Goal: Transaction & Acquisition: Purchase product/service

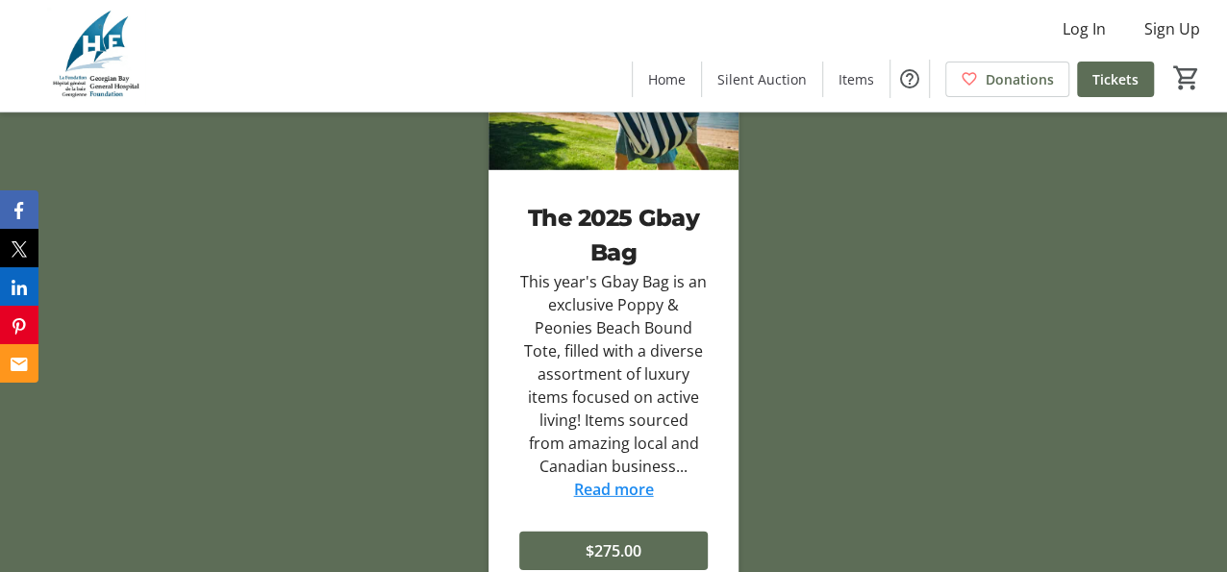
scroll to position [2886, 0]
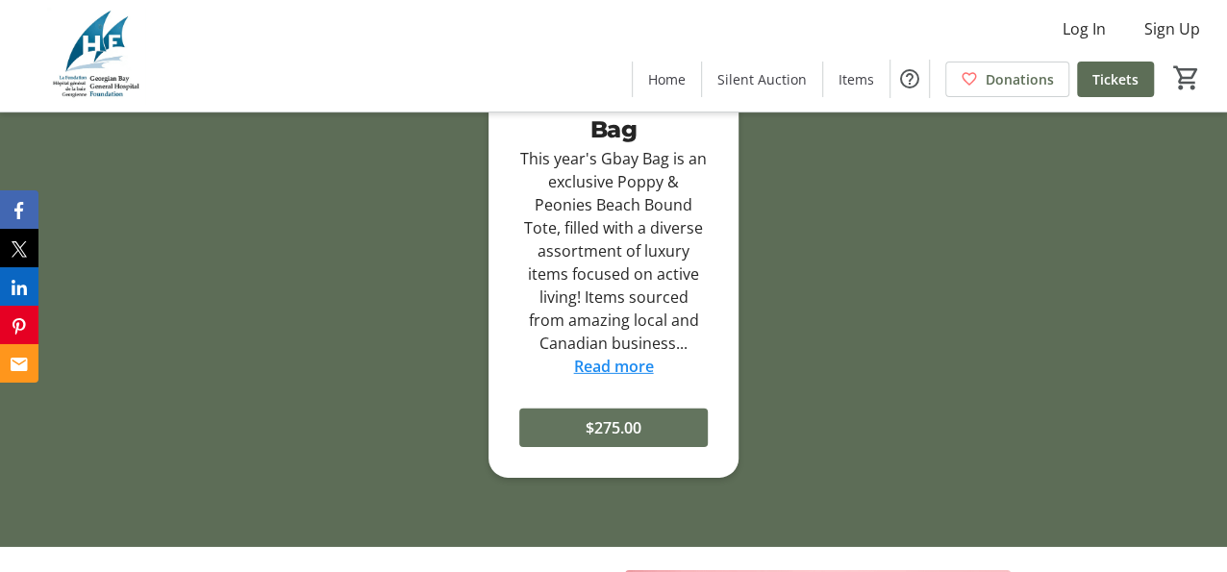
click at [619, 440] on span "$275.00" at bounding box center [614, 428] width 56 height 23
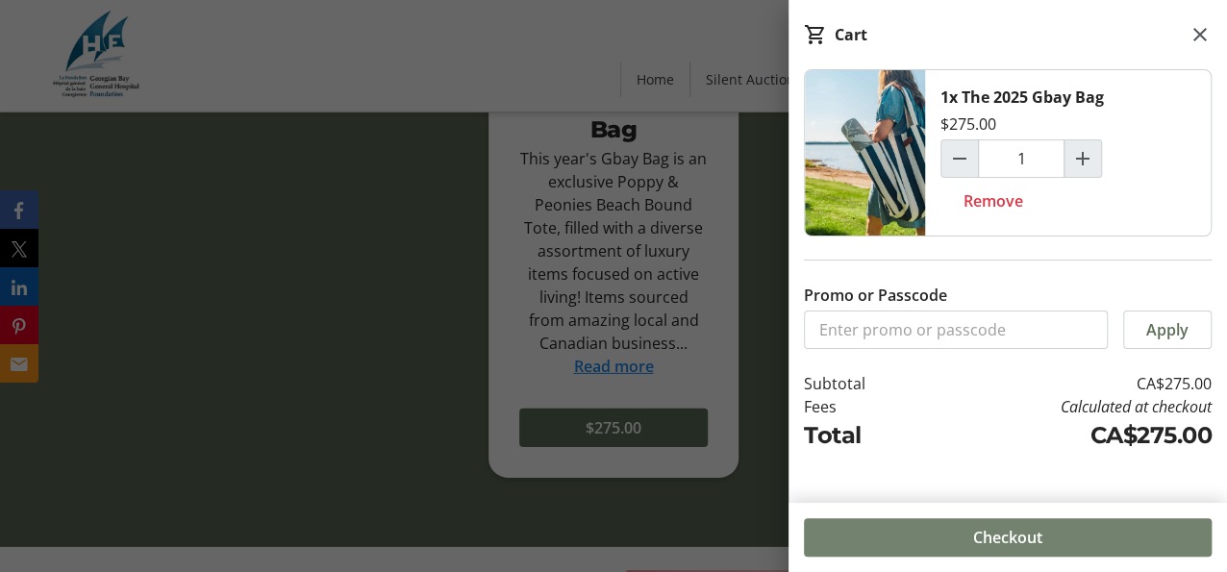
click at [1011, 533] on span "Checkout" at bounding box center [1008, 537] width 69 height 23
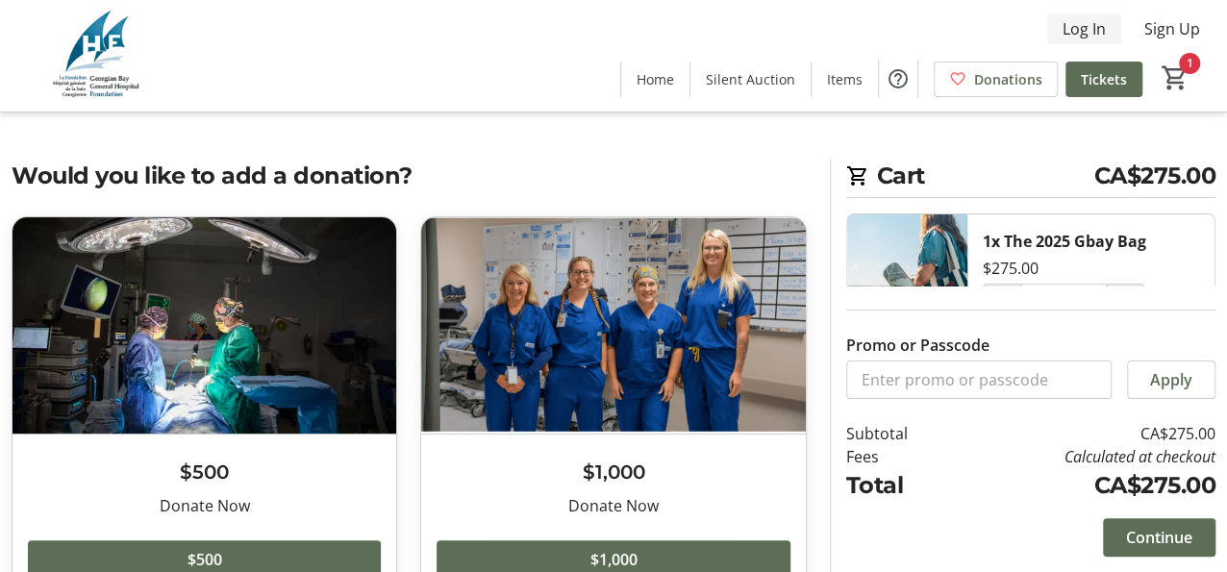
click at [1086, 25] on span "Log In" at bounding box center [1084, 28] width 43 height 23
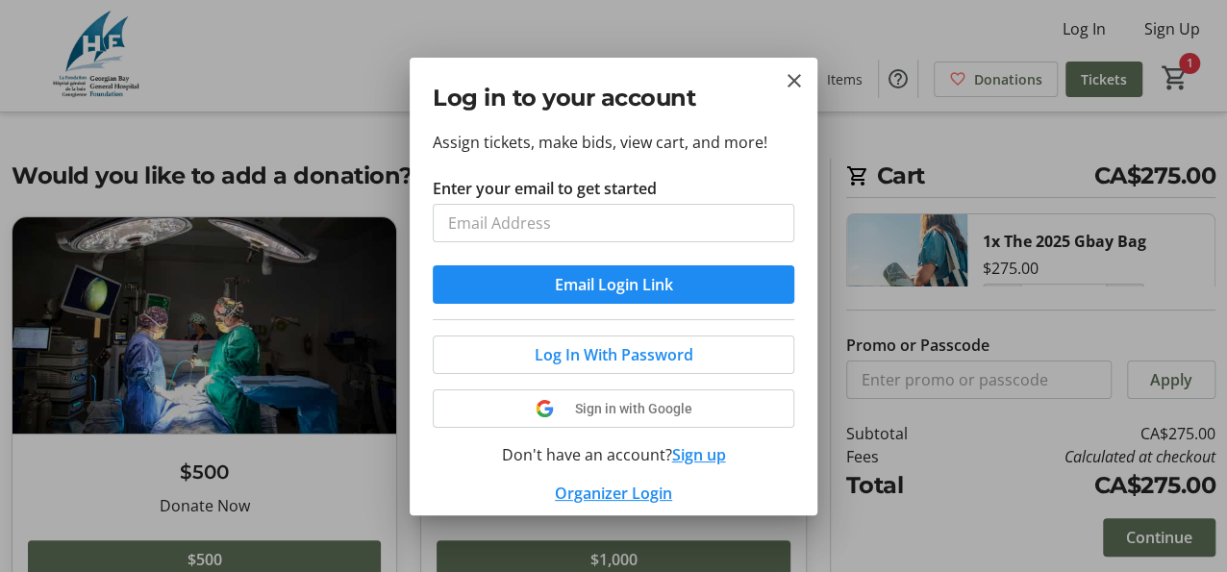
click at [467, 225] on input "Enter your email to get started" at bounding box center [614, 223] width 362 height 38
type input "[EMAIL_ADDRESS][DOMAIN_NAME]"
click at [647, 364] on span "Log In With Password" at bounding box center [614, 354] width 159 height 23
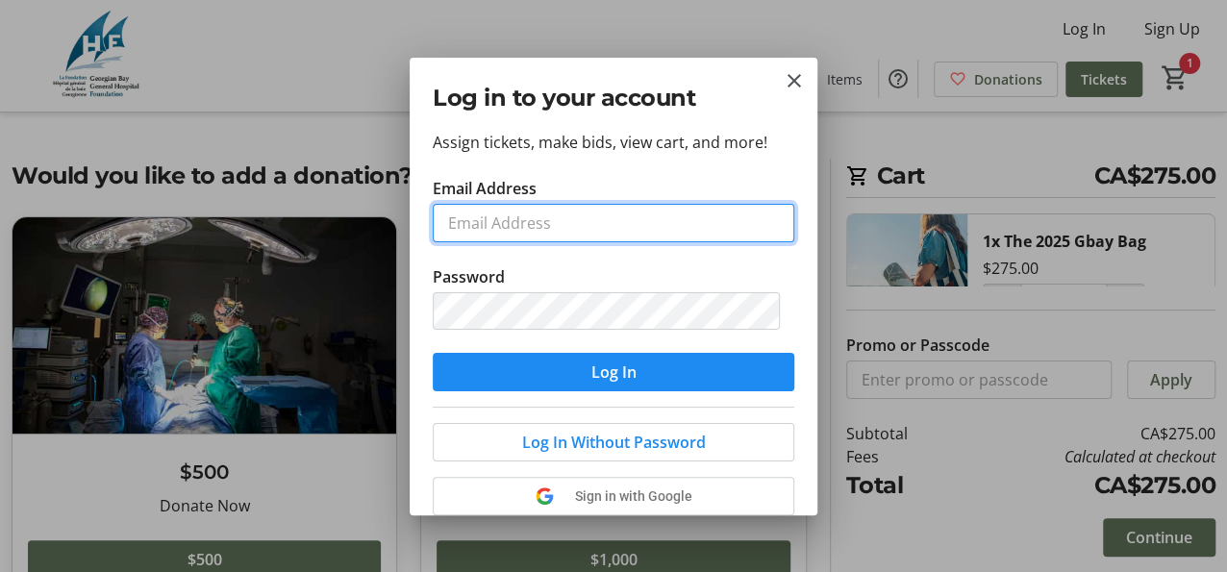
click at [488, 226] on input "Email Address" at bounding box center [614, 223] width 362 height 38
type input "[EMAIL_ADDRESS][DOMAIN_NAME]"
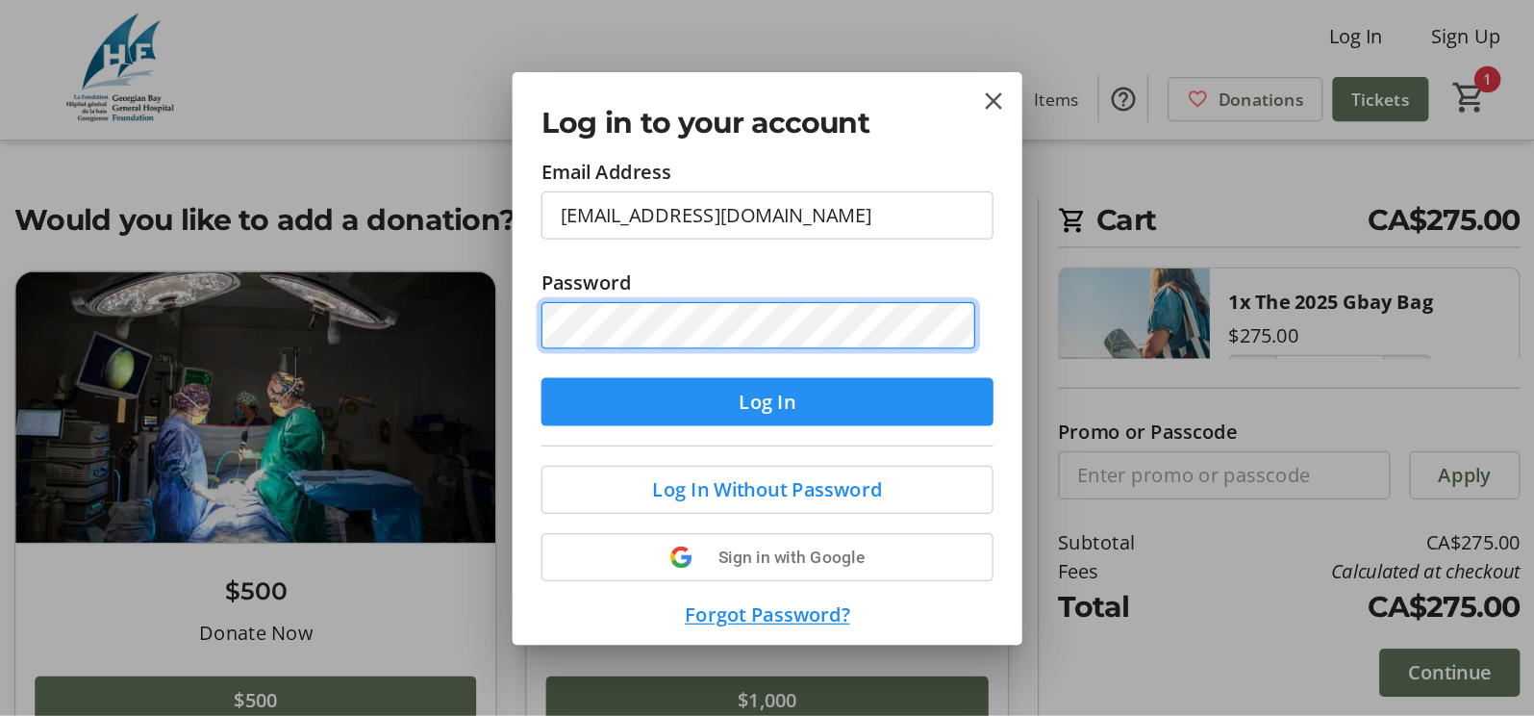
scroll to position [136, 0]
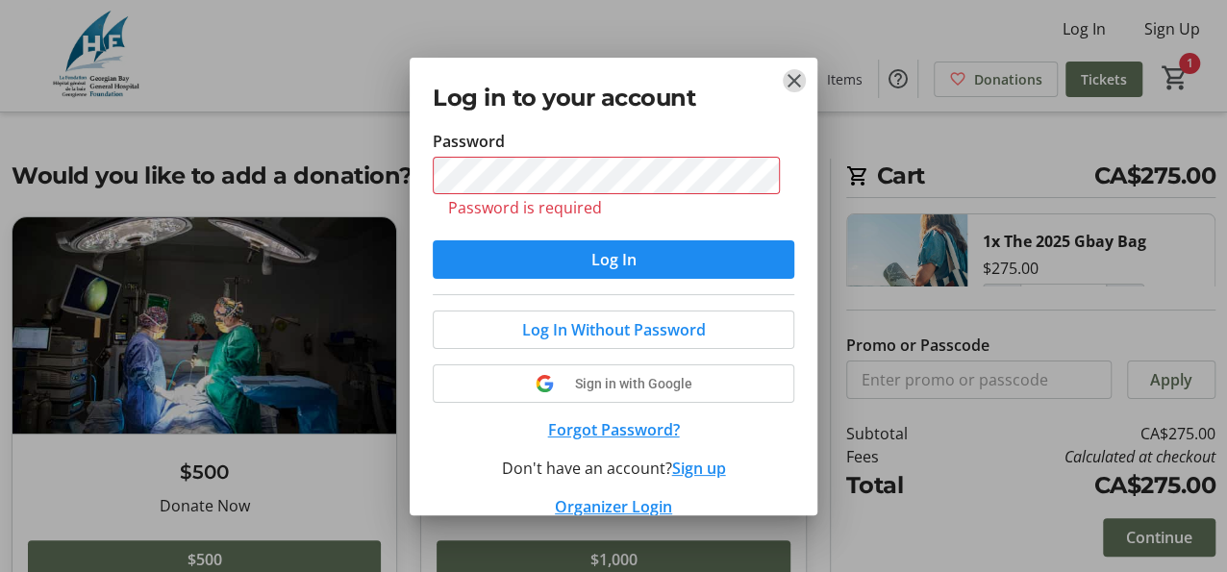
click at [791, 79] on mat-icon "Close" at bounding box center [794, 80] width 23 height 23
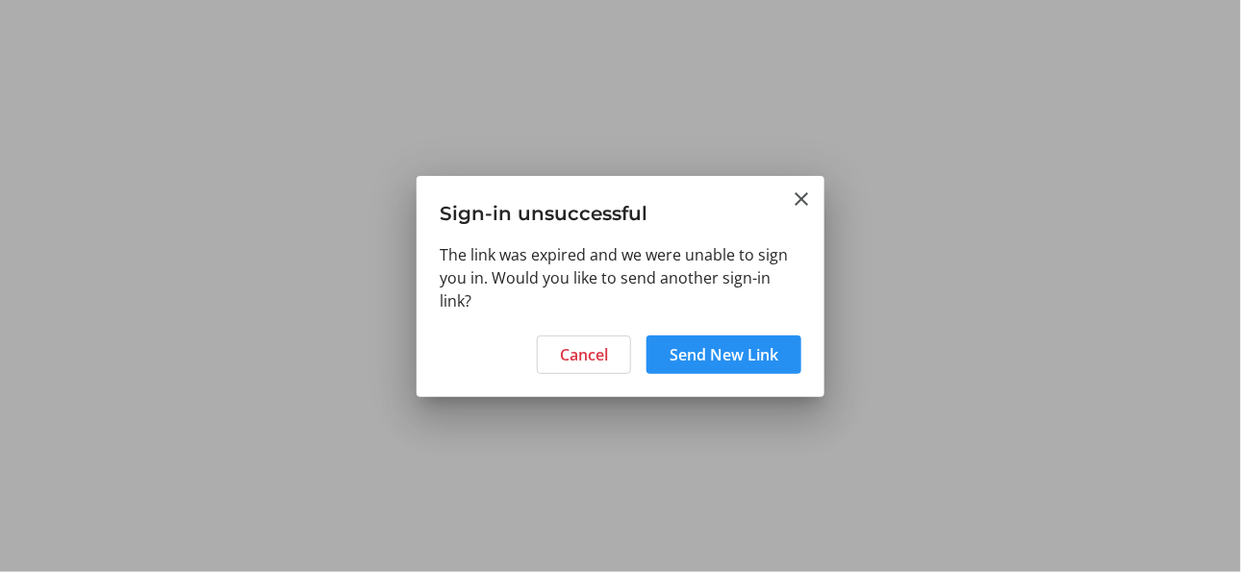
click at [723, 349] on span "Send New Link" at bounding box center [724, 354] width 109 height 23
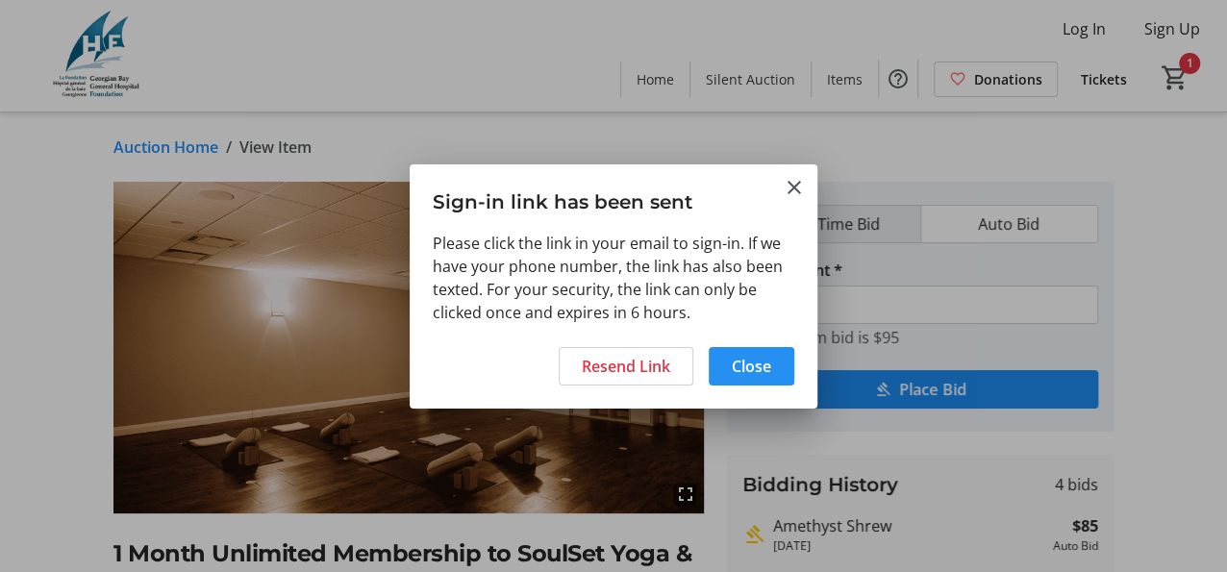
click at [772, 362] on span at bounding box center [752, 366] width 86 height 46
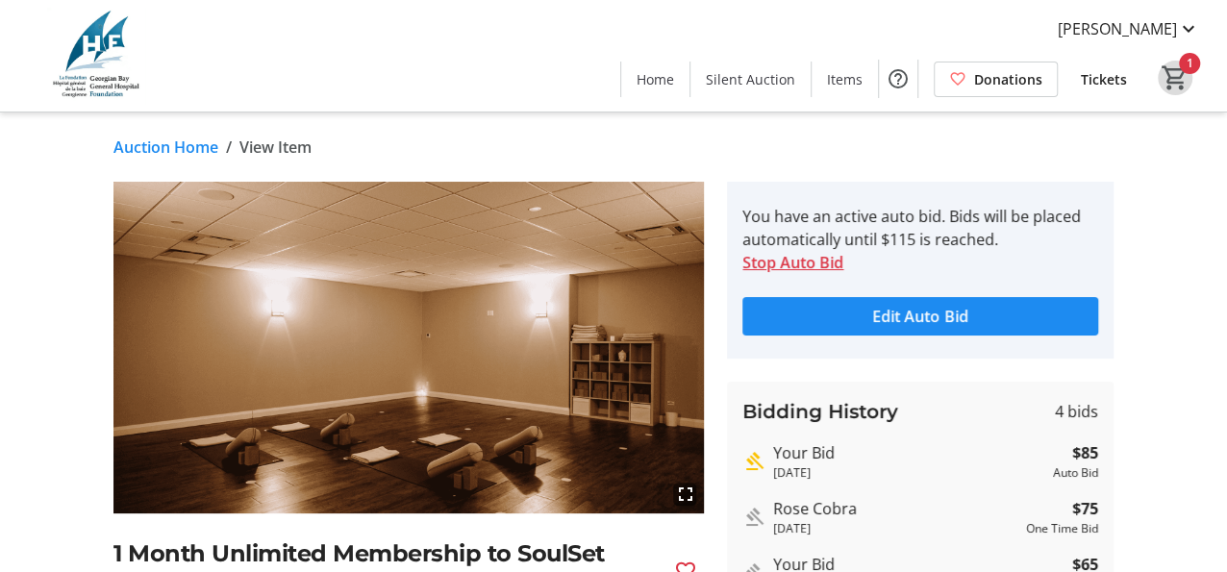
click at [1171, 79] on mat-icon "1" at bounding box center [1175, 77] width 29 height 29
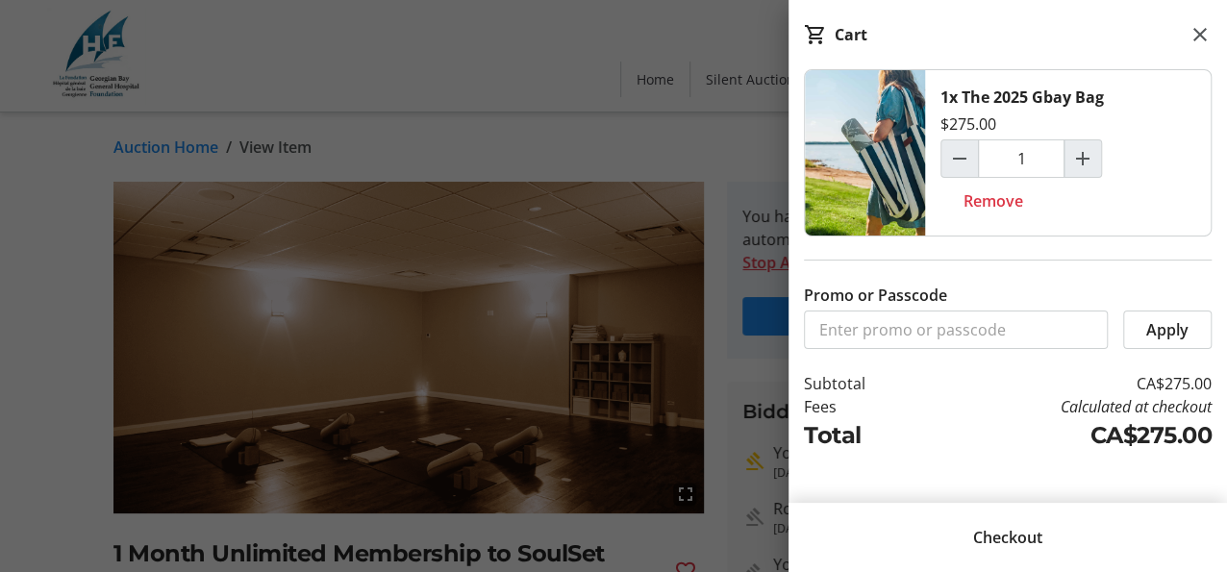
click at [1022, 536] on span "Checkout" at bounding box center [1008, 537] width 69 height 23
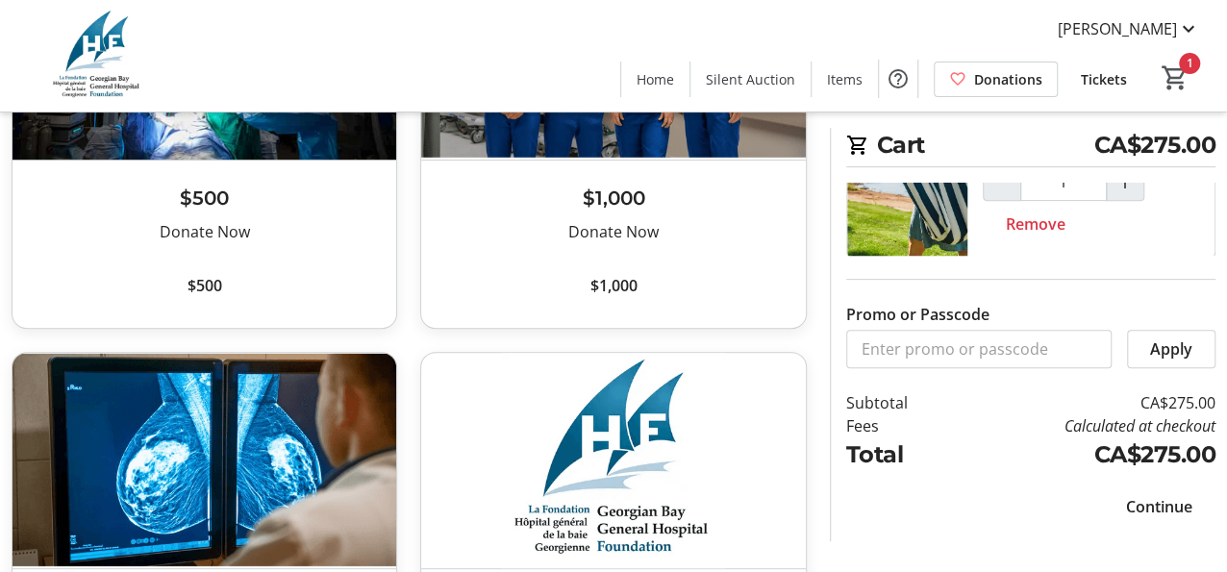
scroll to position [481, 0]
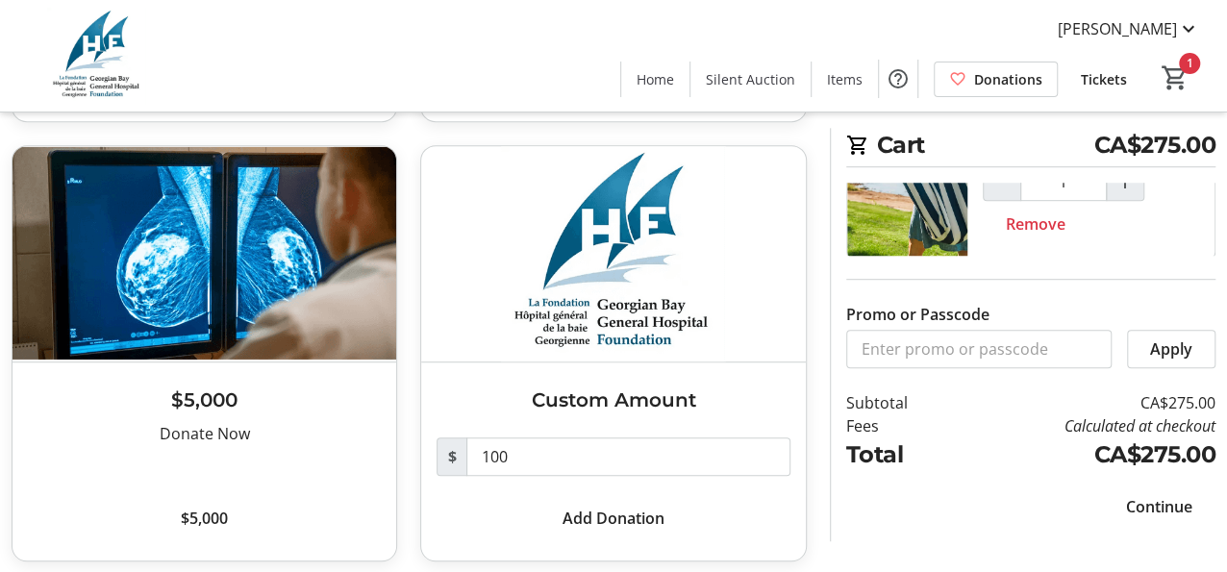
click at [1178, 508] on span "Continue" at bounding box center [1159, 506] width 66 height 23
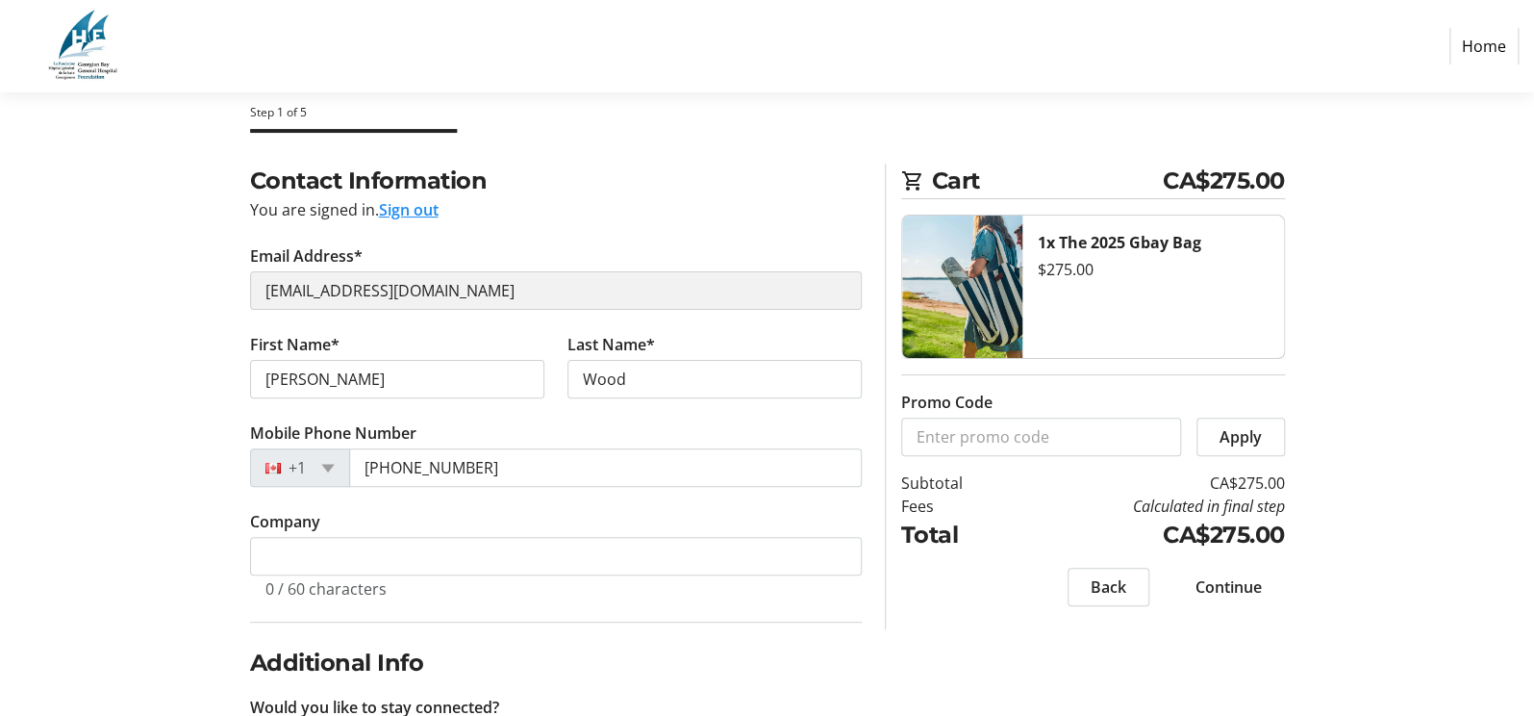
scroll to position [120, 0]
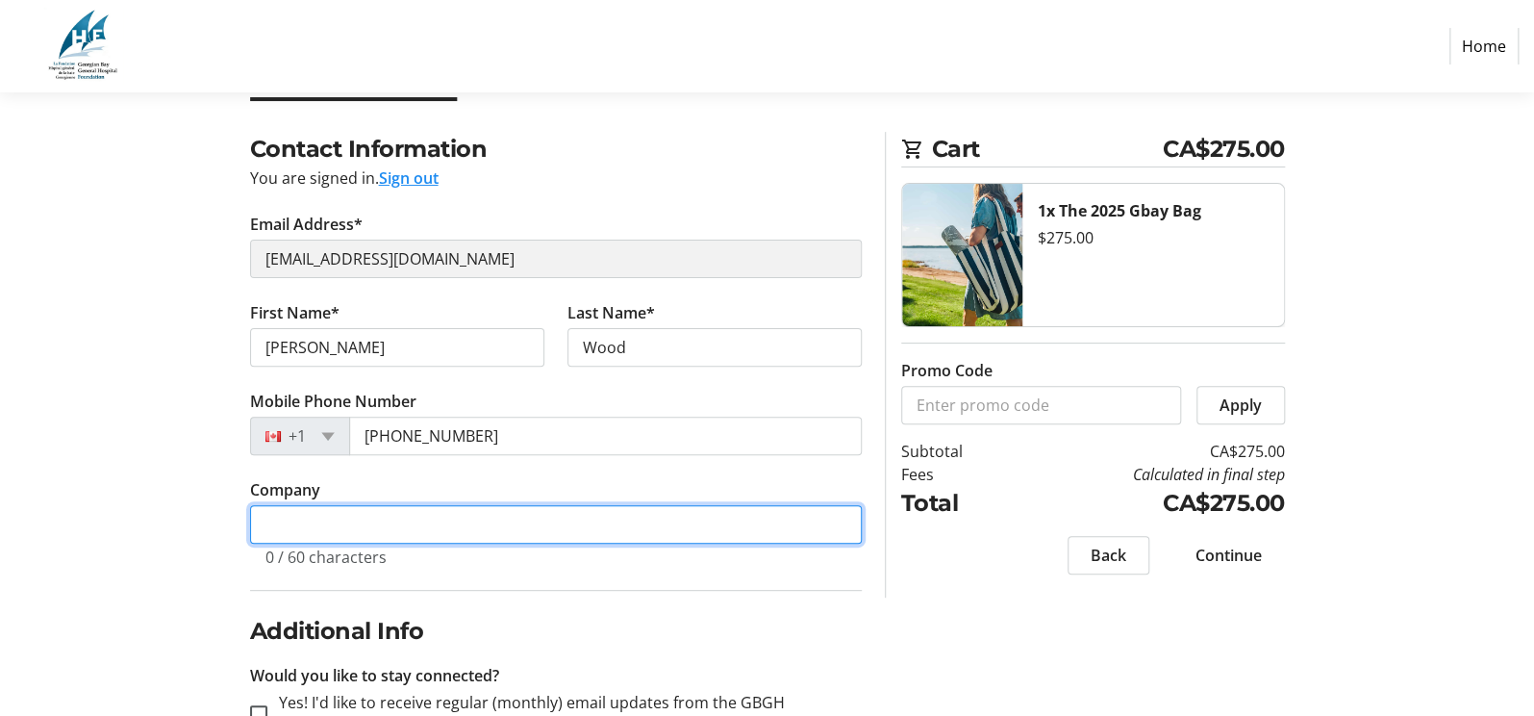
click at [288, 519] on input "Company" at bounding box center [556, 524] width 612 height 38
type input "GBGH Foundation"
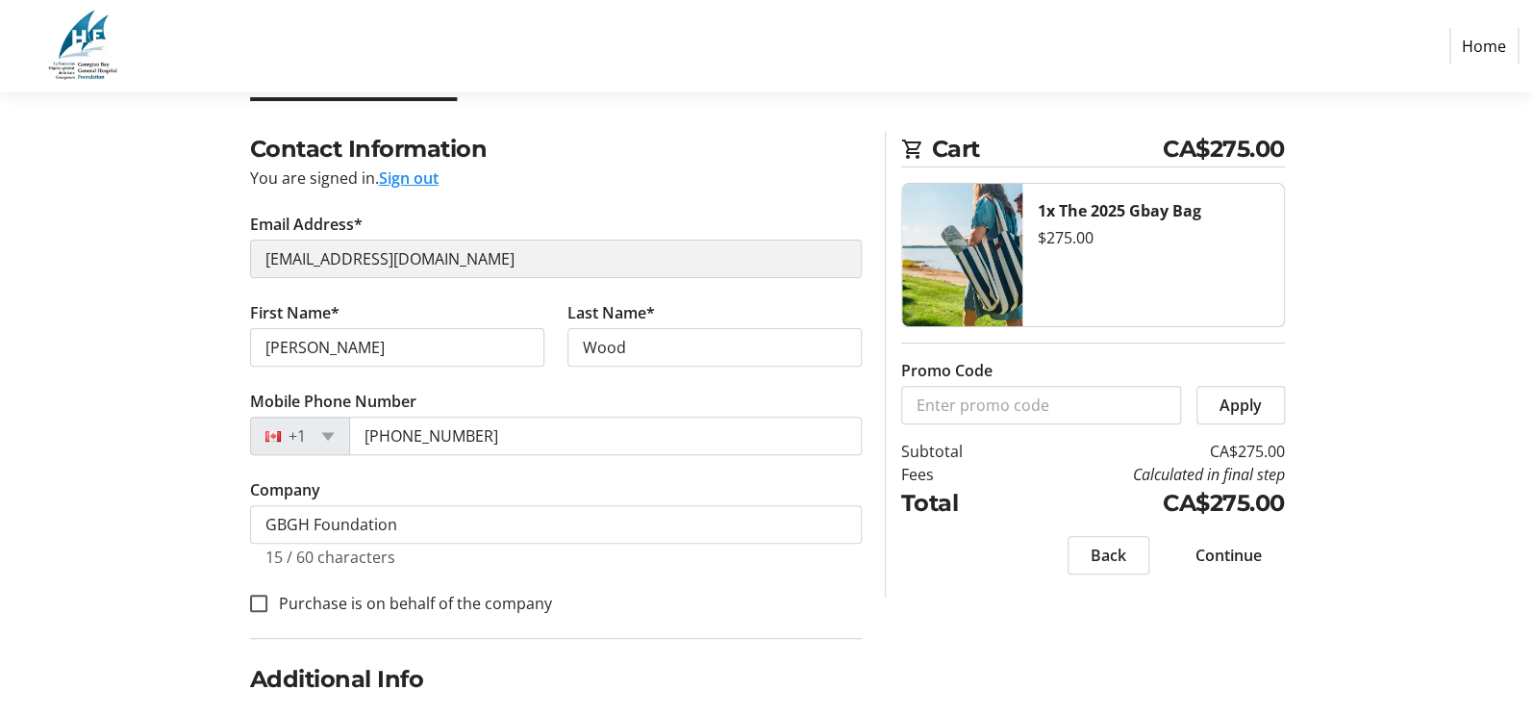
click at [150, 558] on div "Contact Information You are signed in. Sign out Email Address* [EMAIL_ADDRESS][…" at bounding box center [768, 520] width 1270 height 776
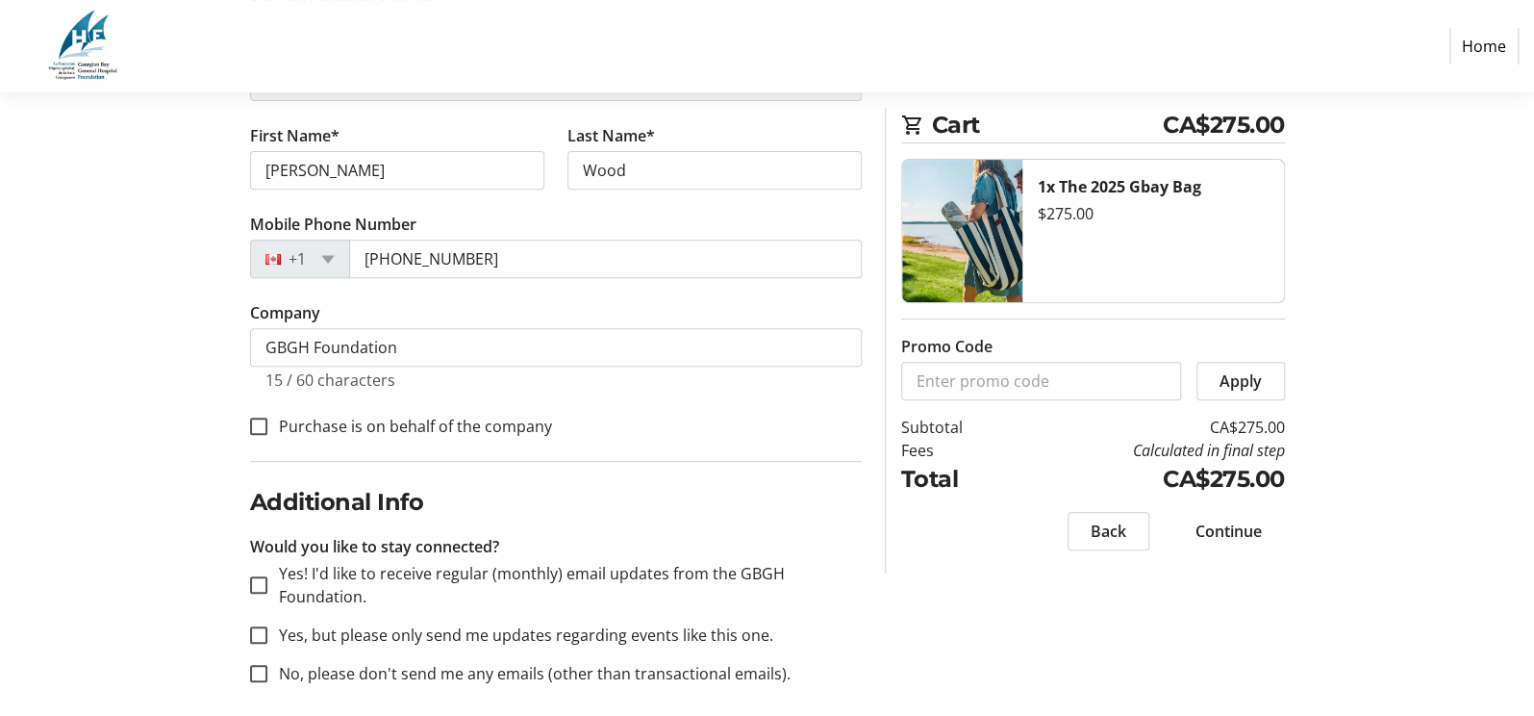
scroll to position [310, 0]
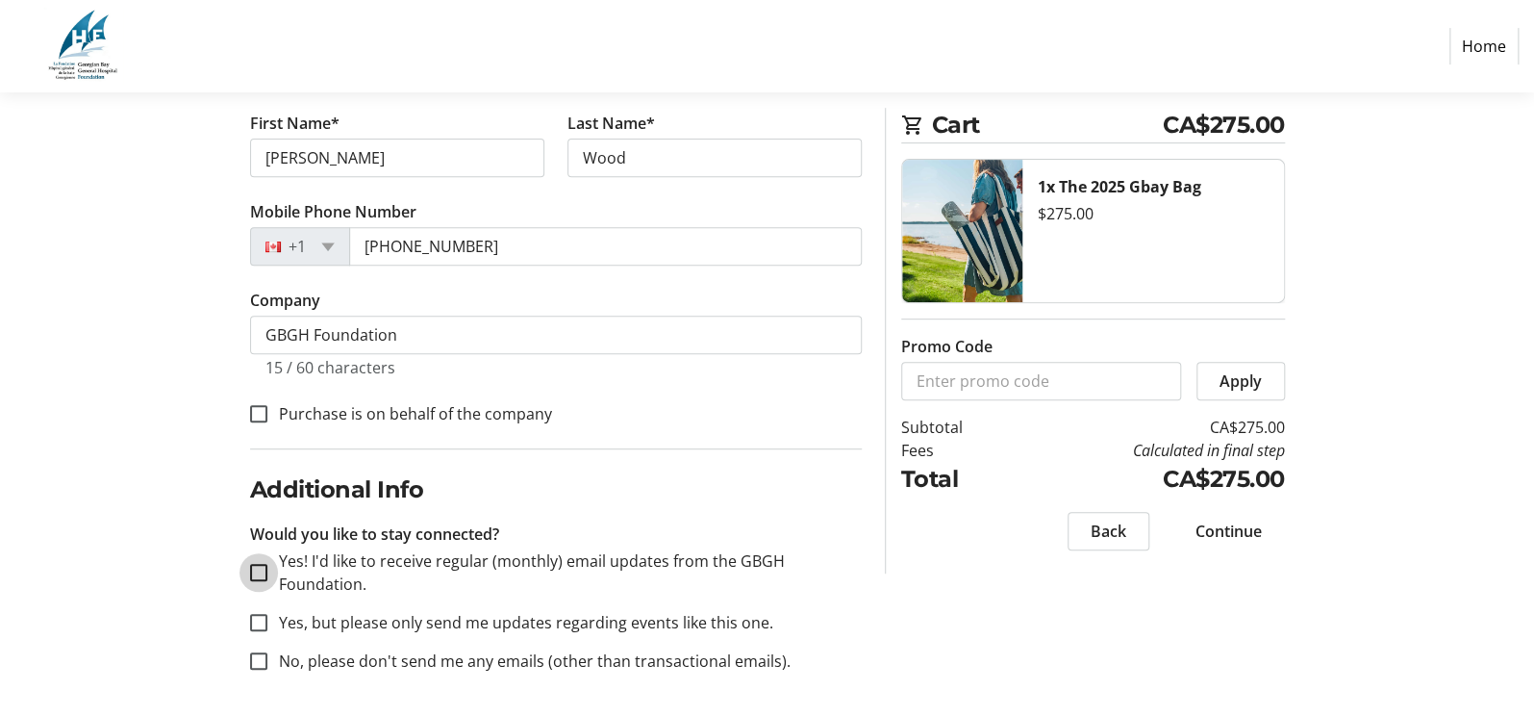
click at [256, 571] on input "Yes! I'd like to receive regular (monthly) email updates from the GBGH Foundati…" at bounding box center [258, 572] width 17 height 17
checkbox input "true"
click at [1240, 526] on span "Continue" at bounding box center [1229, 530] width 66 height 23
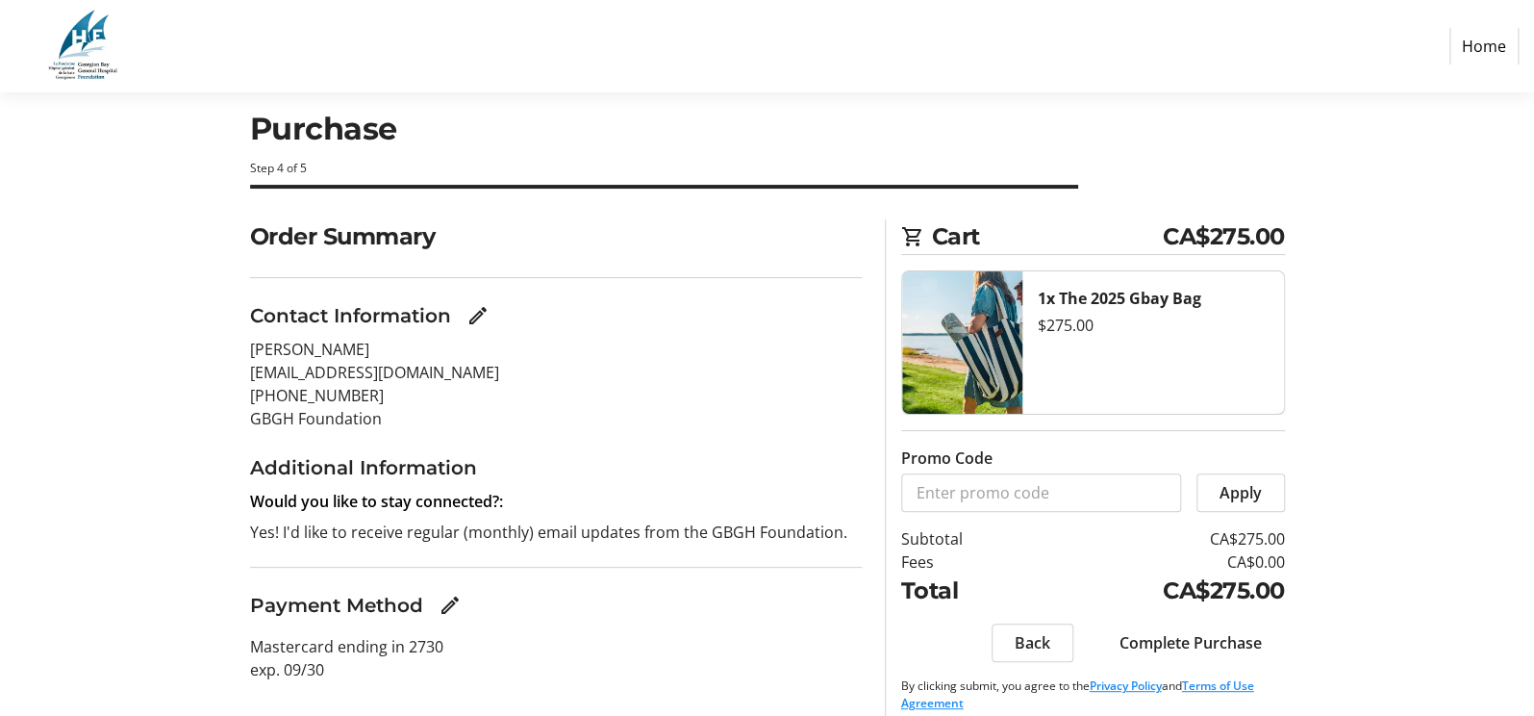
scroll to position [51, 0]
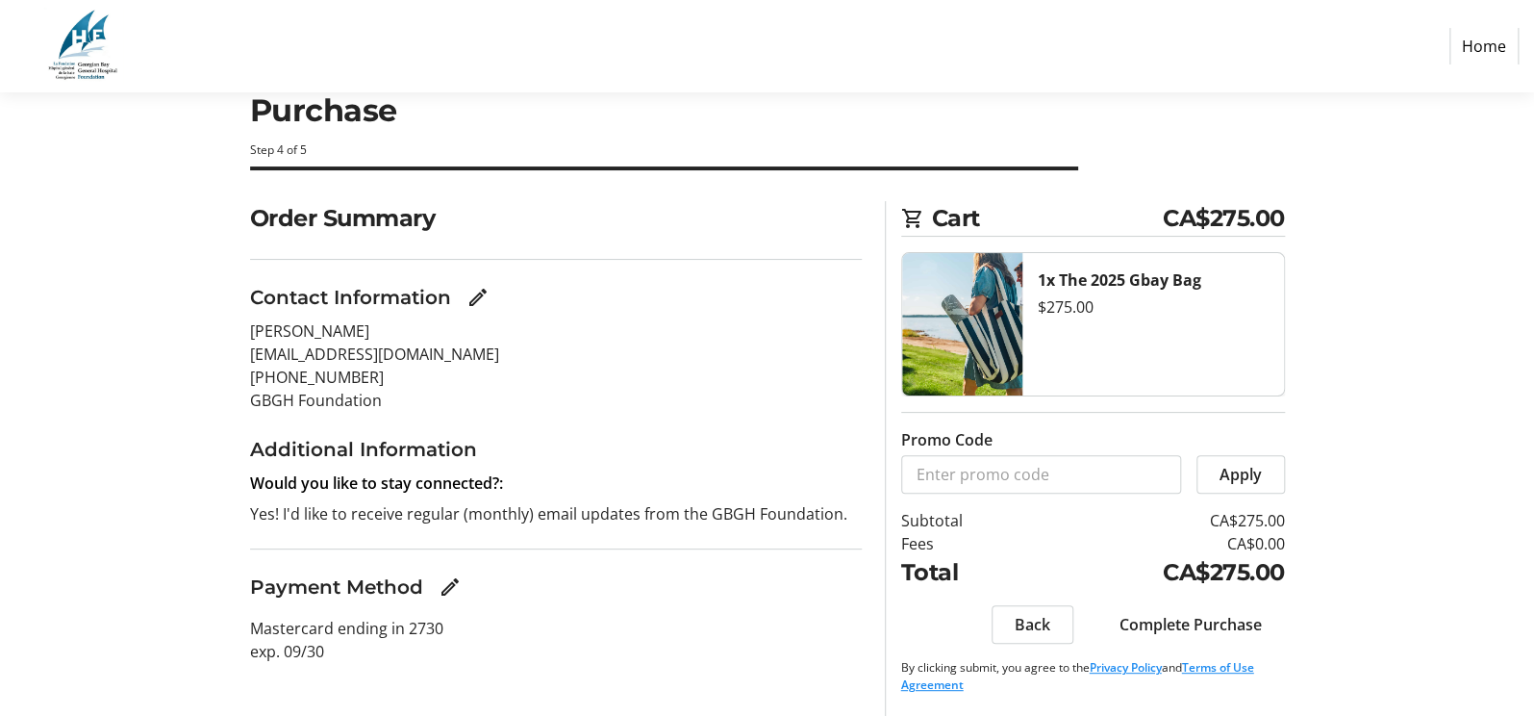
click at [1211, 571] on span "Complete Purchase" at bounding box center [1191, 624] width 142 height 23
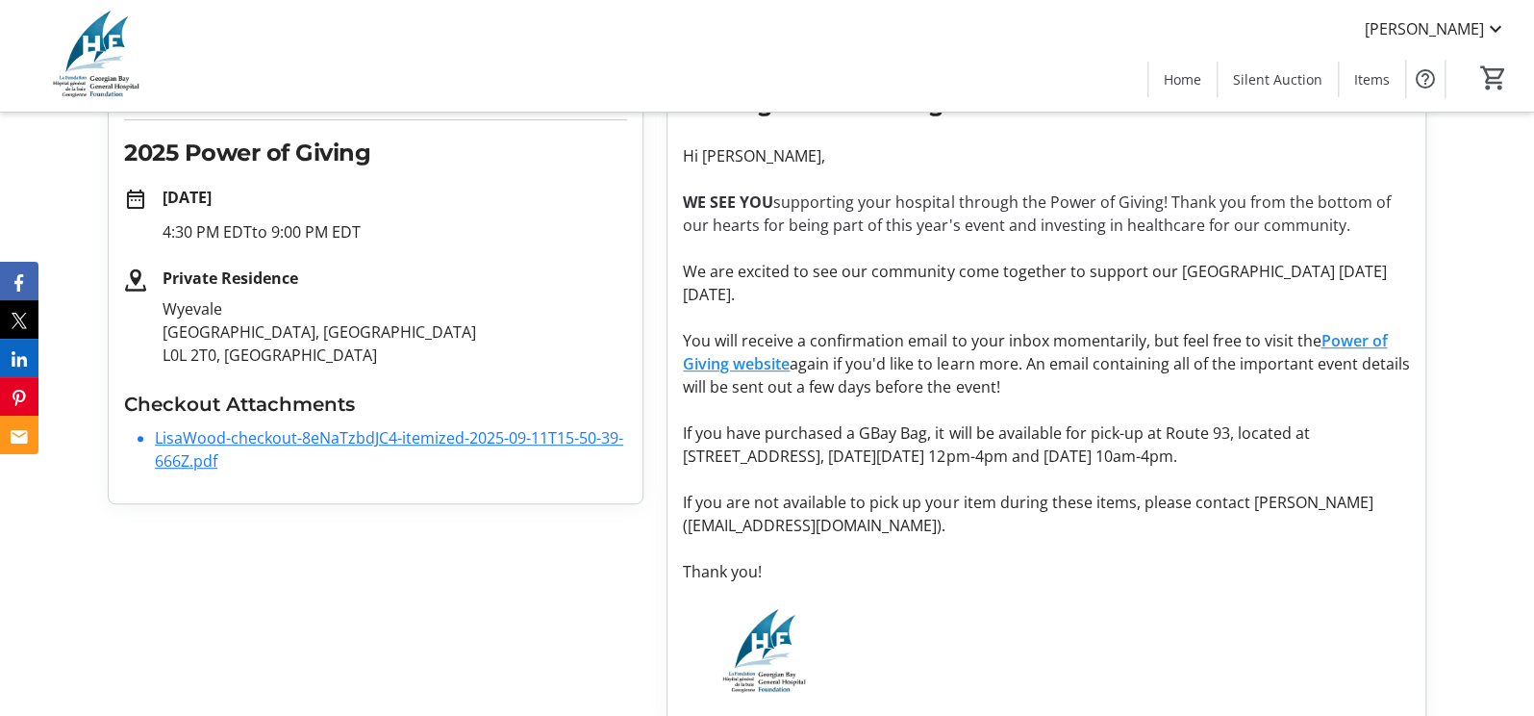
scroll to position [301, 0]
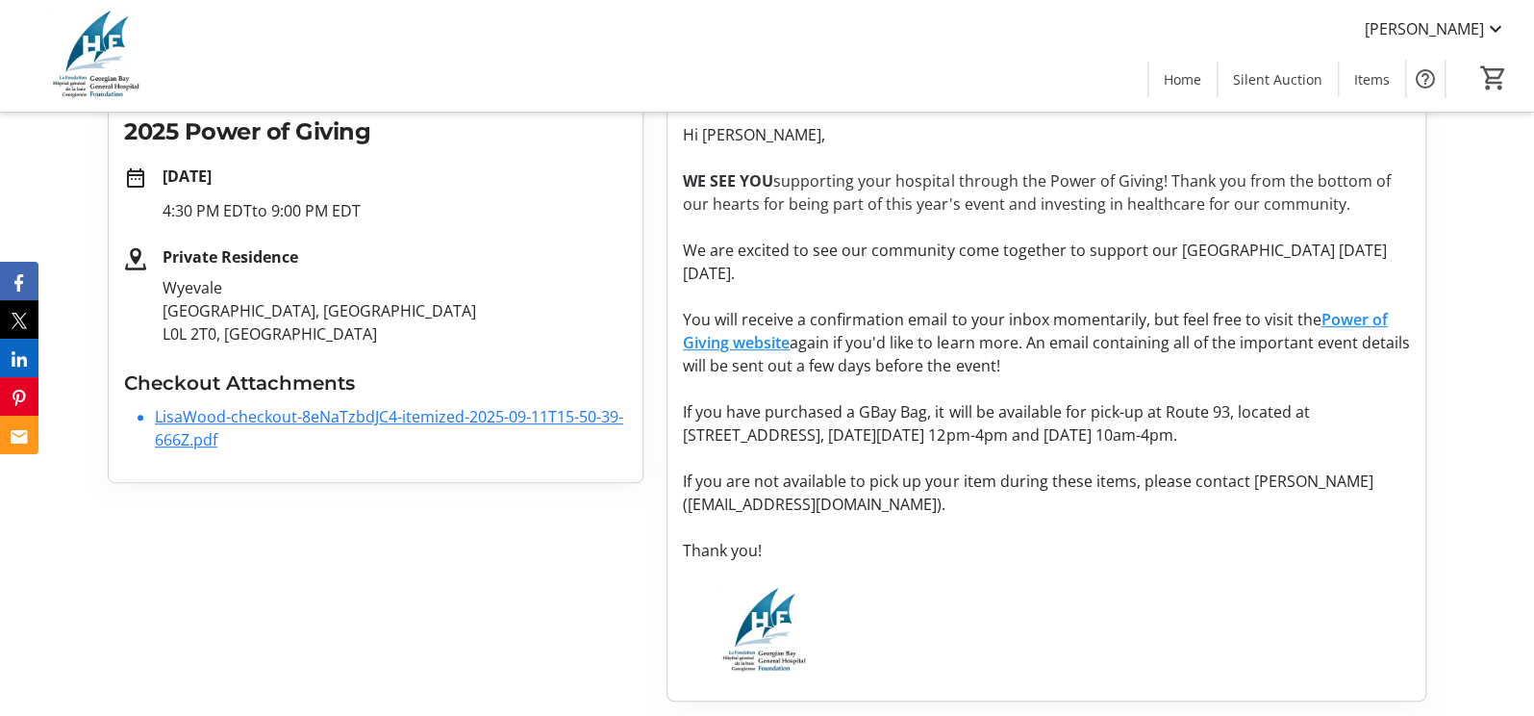
click at [282, 414] on link "LisaWood-checkout-8eNaTzbdJC4-itemized-2025-09-11T15-50-39-666Z.pdf" at bounding box center [389, 428] width 468 height 44
